Goal: Transaction & Acquisition: Purchase product/service

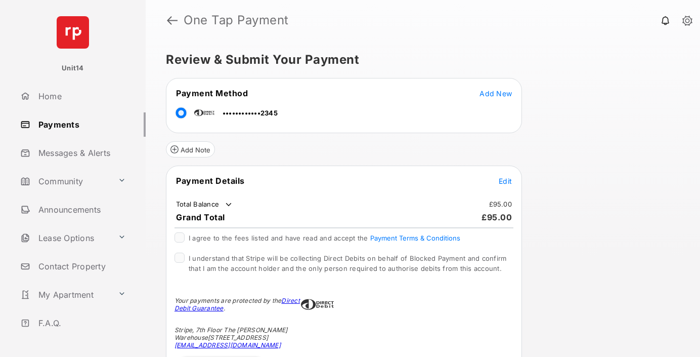
click at [505, 181] on span "Edit" at bounding box center [505, 180] width 13 height 9
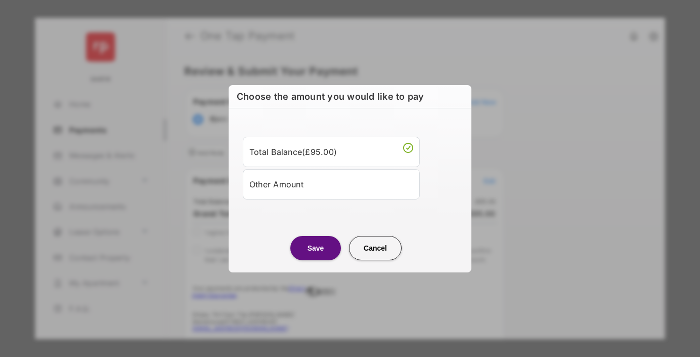
click at [331, 184] on div "Other Amount" at bounding box center [331, 183] width 164 height 17
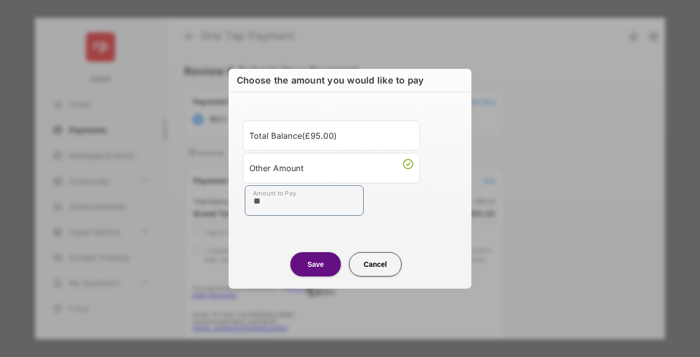
type input "**"
click at [316, 263] on button "Save" at bounding box center [315, 264] width 51 height 24
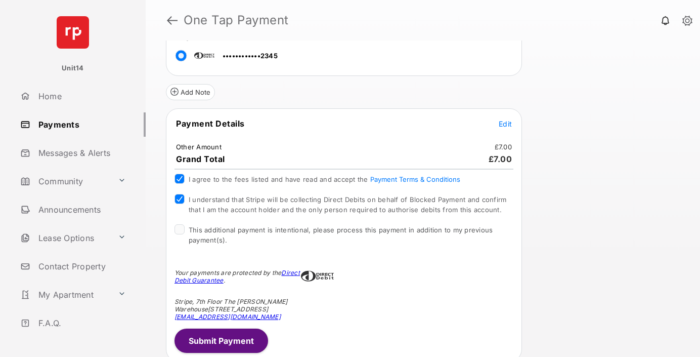
scroll to position [113, 0]
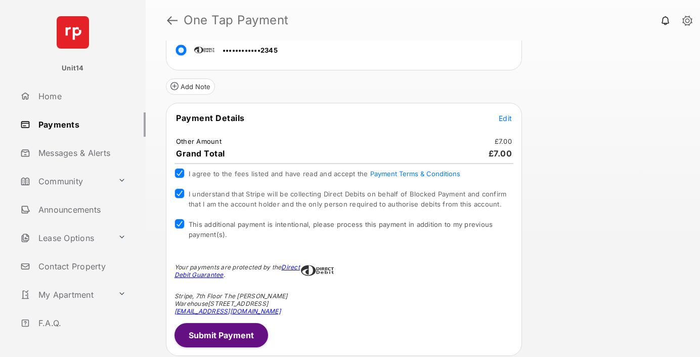
click at [232, 332] on button "Submit Payment" at bounding box center [221, 335] width 94 height 24
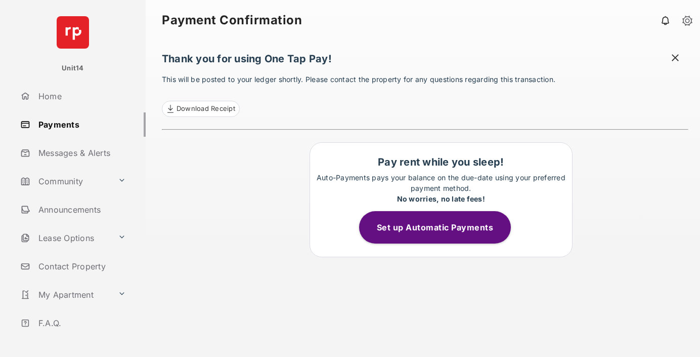
click at [677, 57] on span at bounding box center [675, 59] width 10 height 13
